Goal: Contribute content

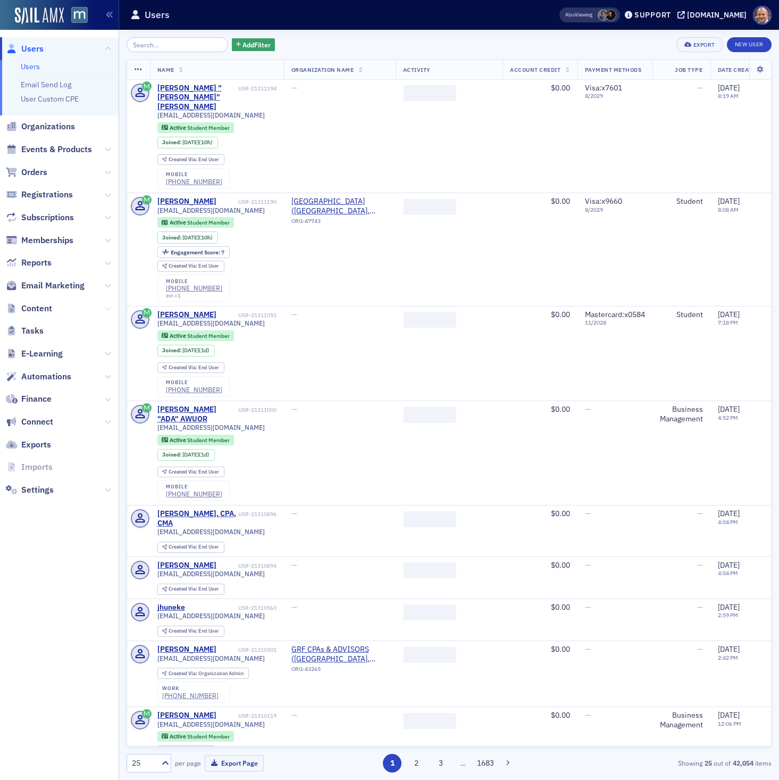
click at [109, 308] on icon at bounding box center [108, 308] width 6 height 6
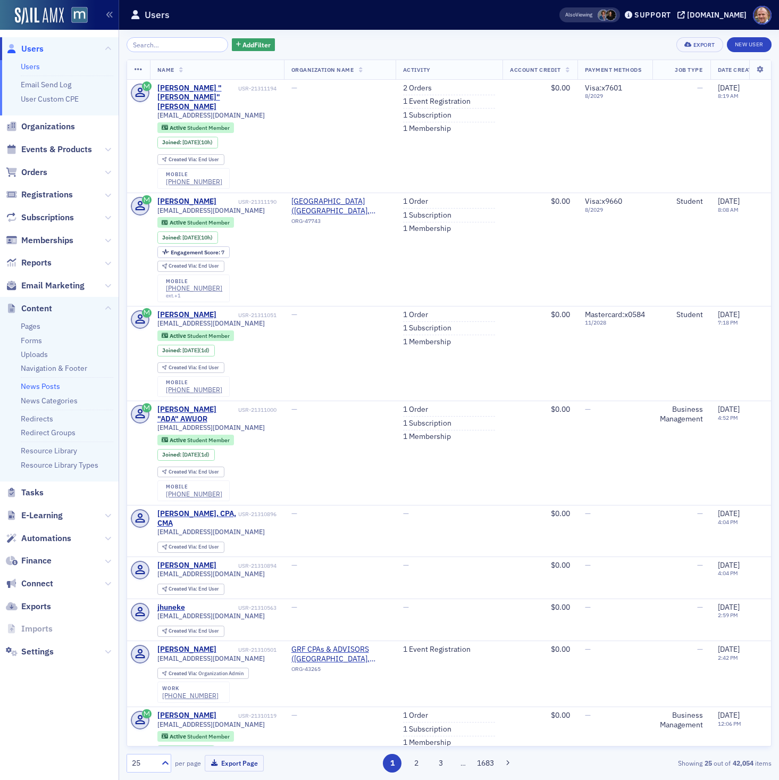
click at [50, 388] on link "News Posts" at bounding box center [40, 386] width 39 height 10
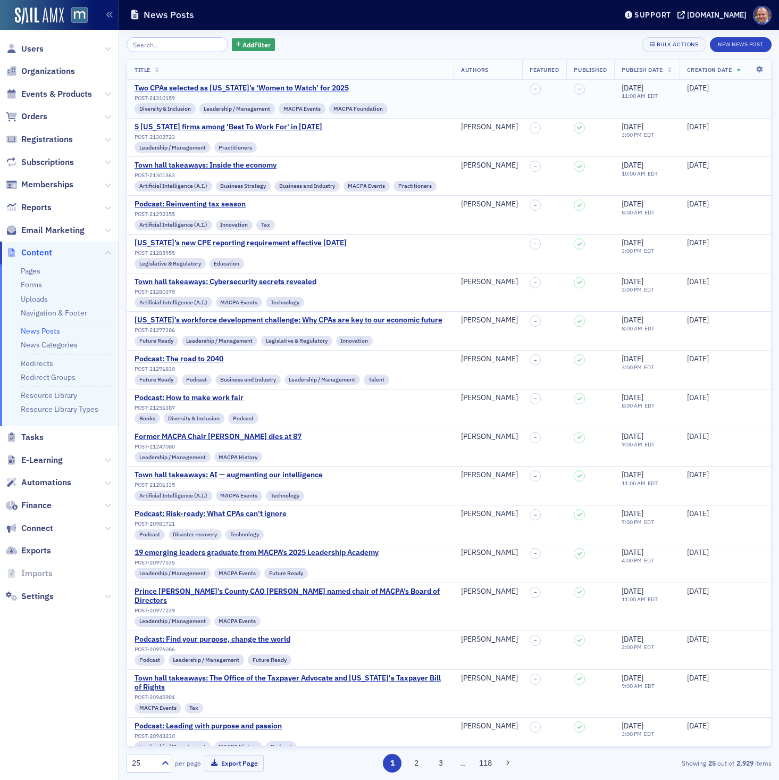
click at [323, 87] on div "Two CPAs selected as [US_STATE]’s ‘Women to Watch’ for 2025" at bounding box center [261, 89] width 253 height 10
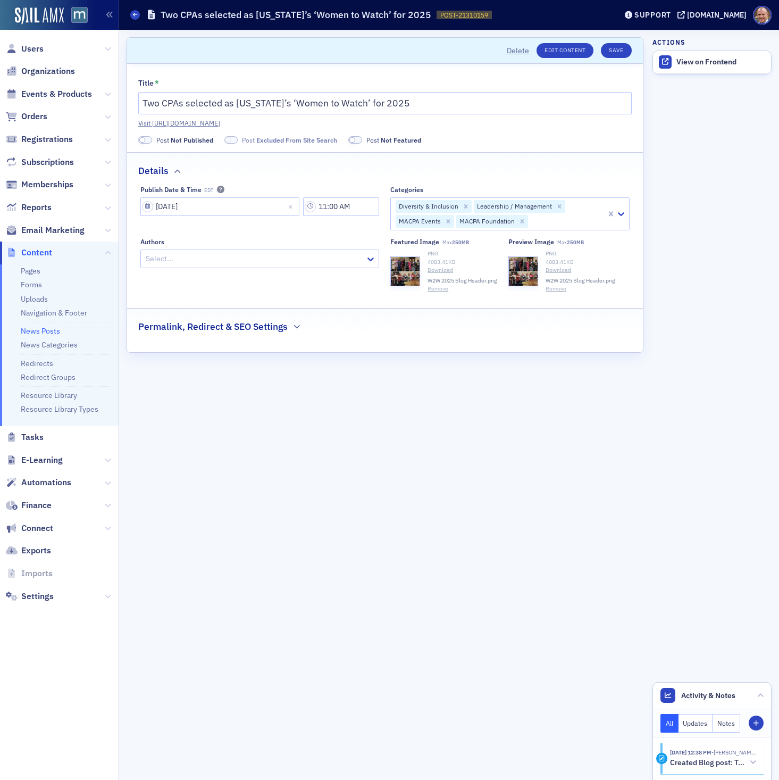
click at [303, 255] on div at bounding box center [255, 258] width 220 height 13
type input "[PERSON_NAME]"
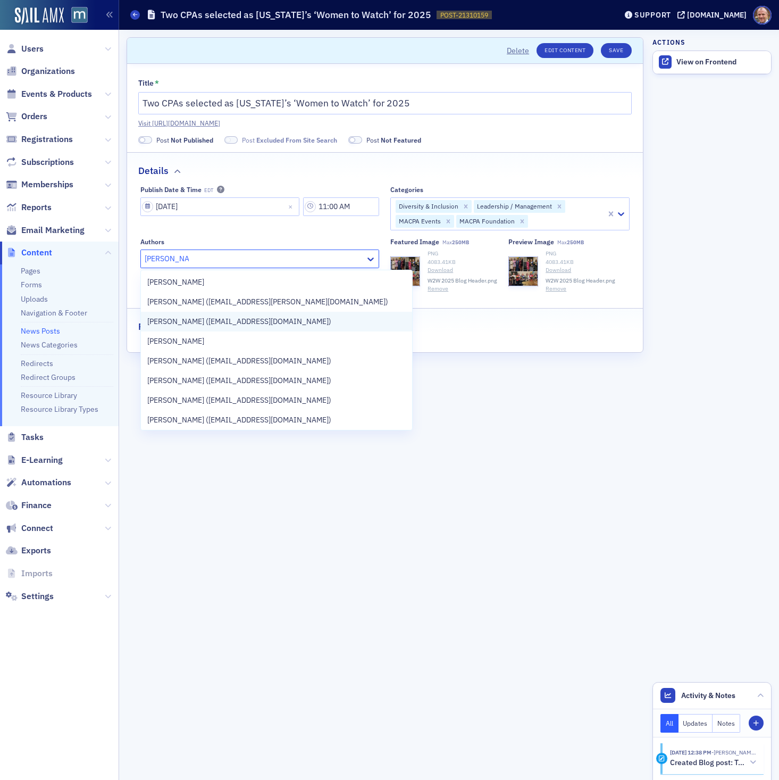
click at [244, 317] on span "[PERSON_NAME] ([EMAIL_ADDRESS][DOMAIN_NAME])" at bounding box center [239, 321] width 184 height 11
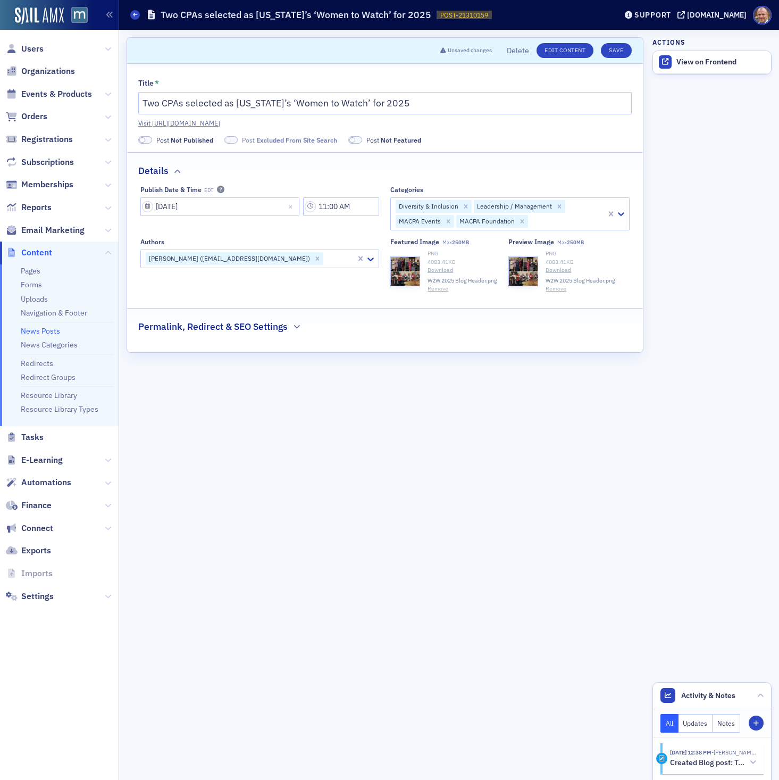
click at [147, 139] on span at bounding box center [145, 140] width 14 height 8
click at [616, 45] on button "Save" at bounding box center [616, 50] width 30 height 15
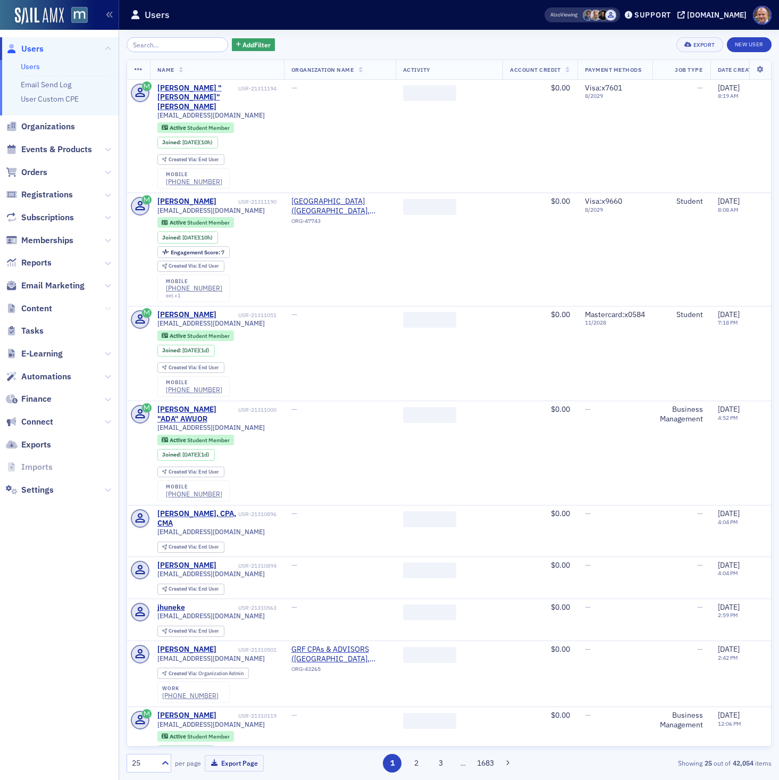
click at [107, 308] on icon at bounding box center [108, 308] width 6 height 6
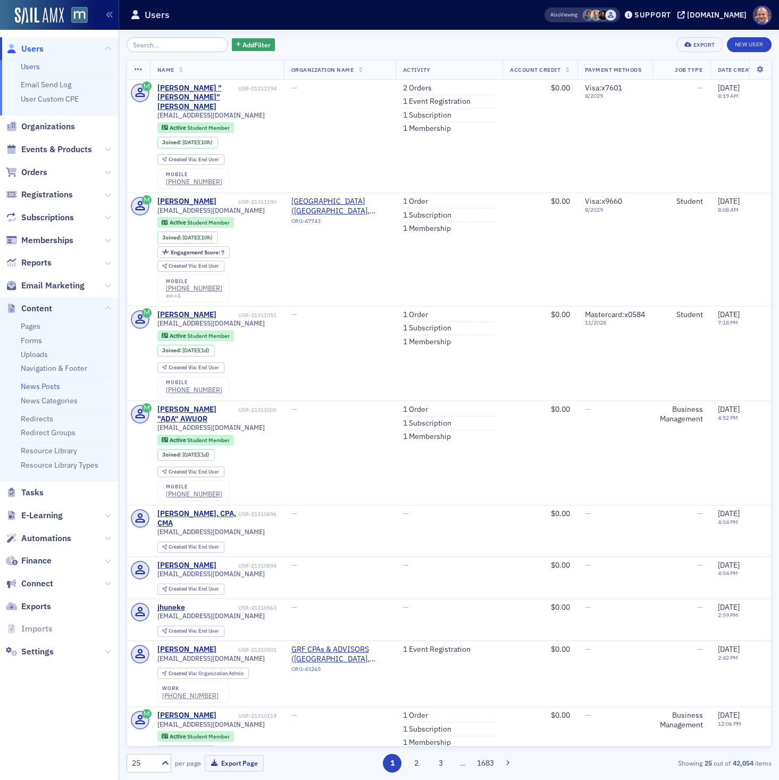
click at [34, 389] on link "News Posts" at bounding box center [40, 386] width 39 height 10
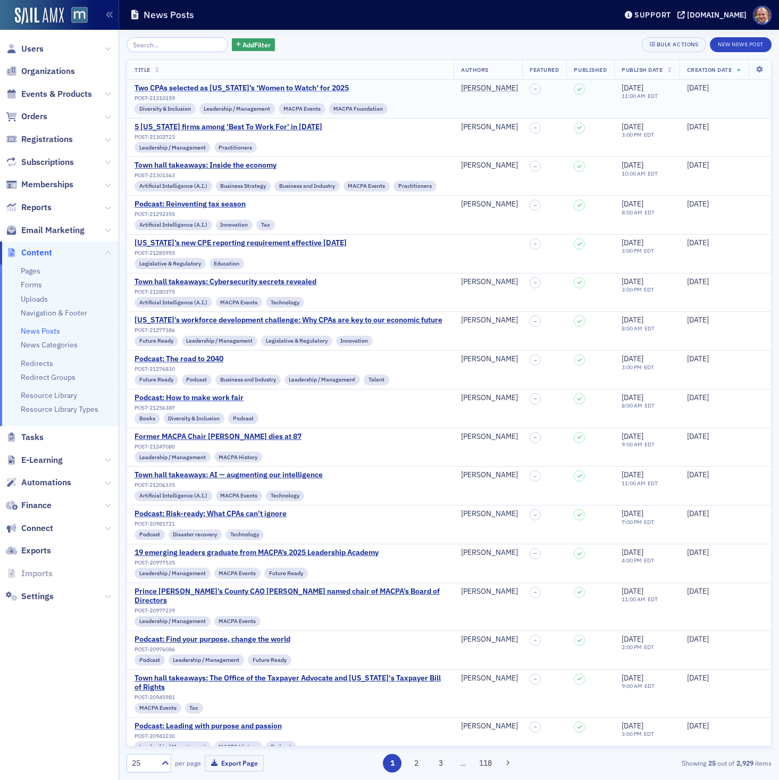
click at [286, 88] on div "Two CPAs selected as [US_STATE]’s ‘Women to Watch’ for 2025" at bounding box center [261, 89] width 253 height 10
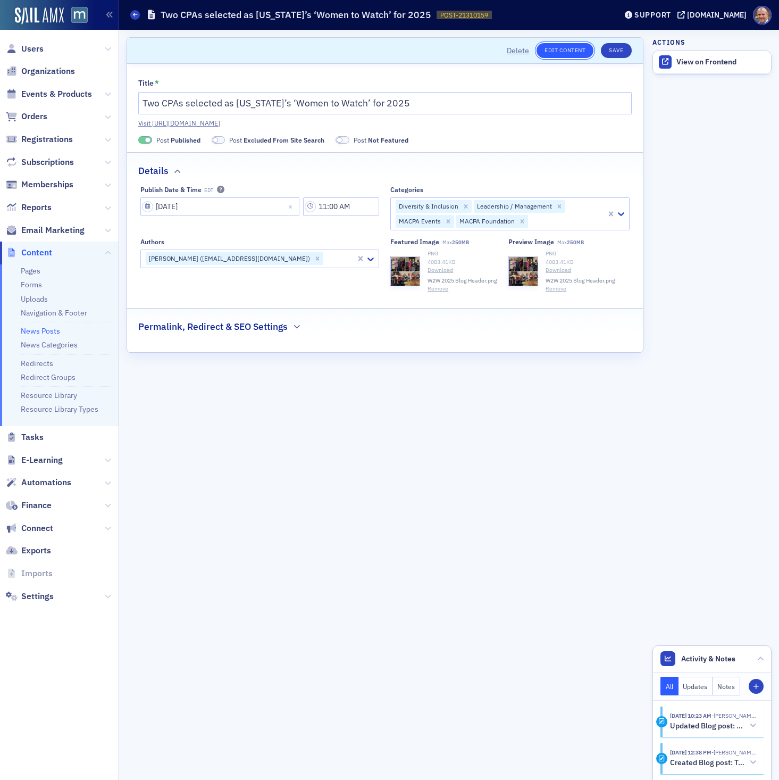
click at [552, 51] on link "Edit Content" at bounding box center [565, 50] width 57 height 15
